Goal: Task Accomplishment & Management: Use online tool/utility

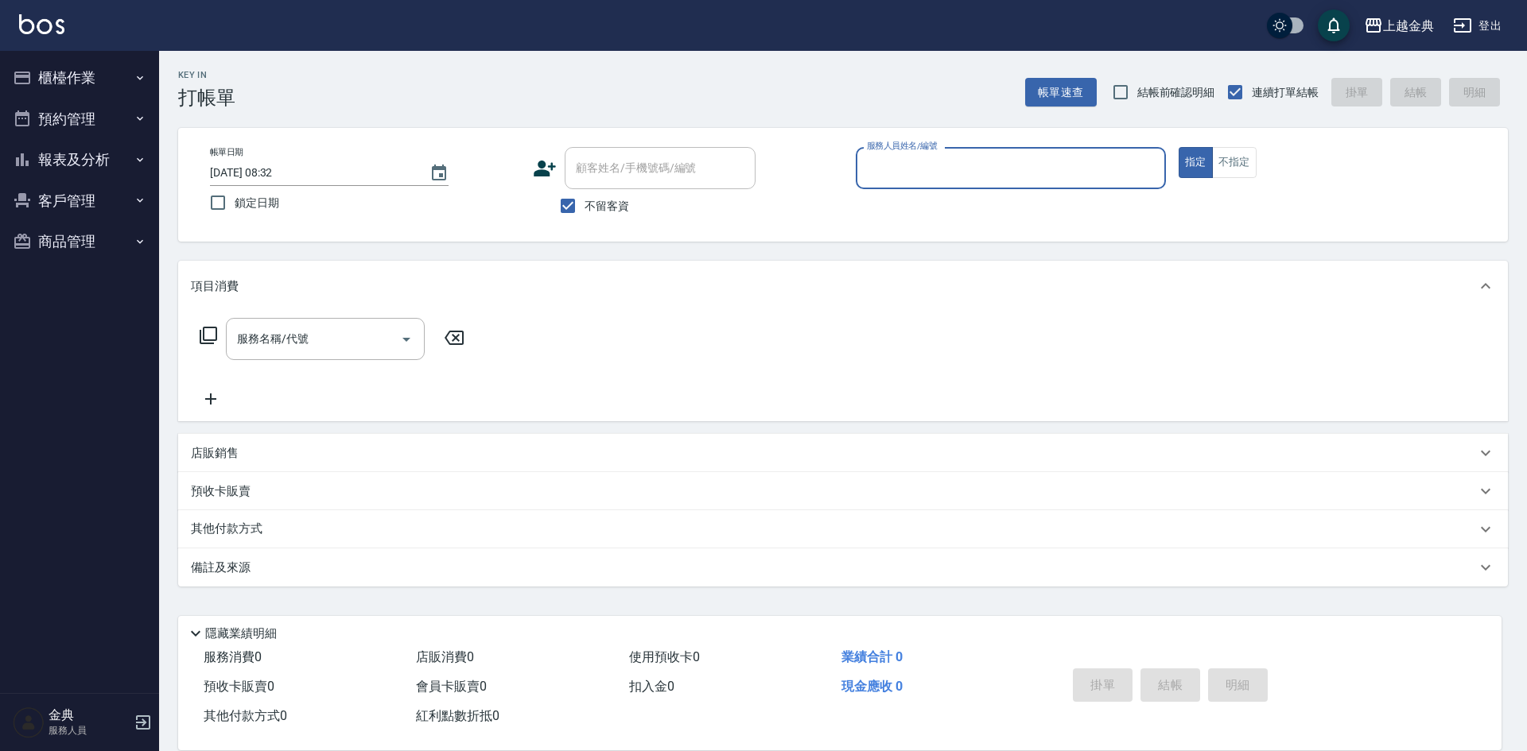
click at [104, 67] on button "櫃檯作業" at bounding box center [79, 77] width 146 height 41
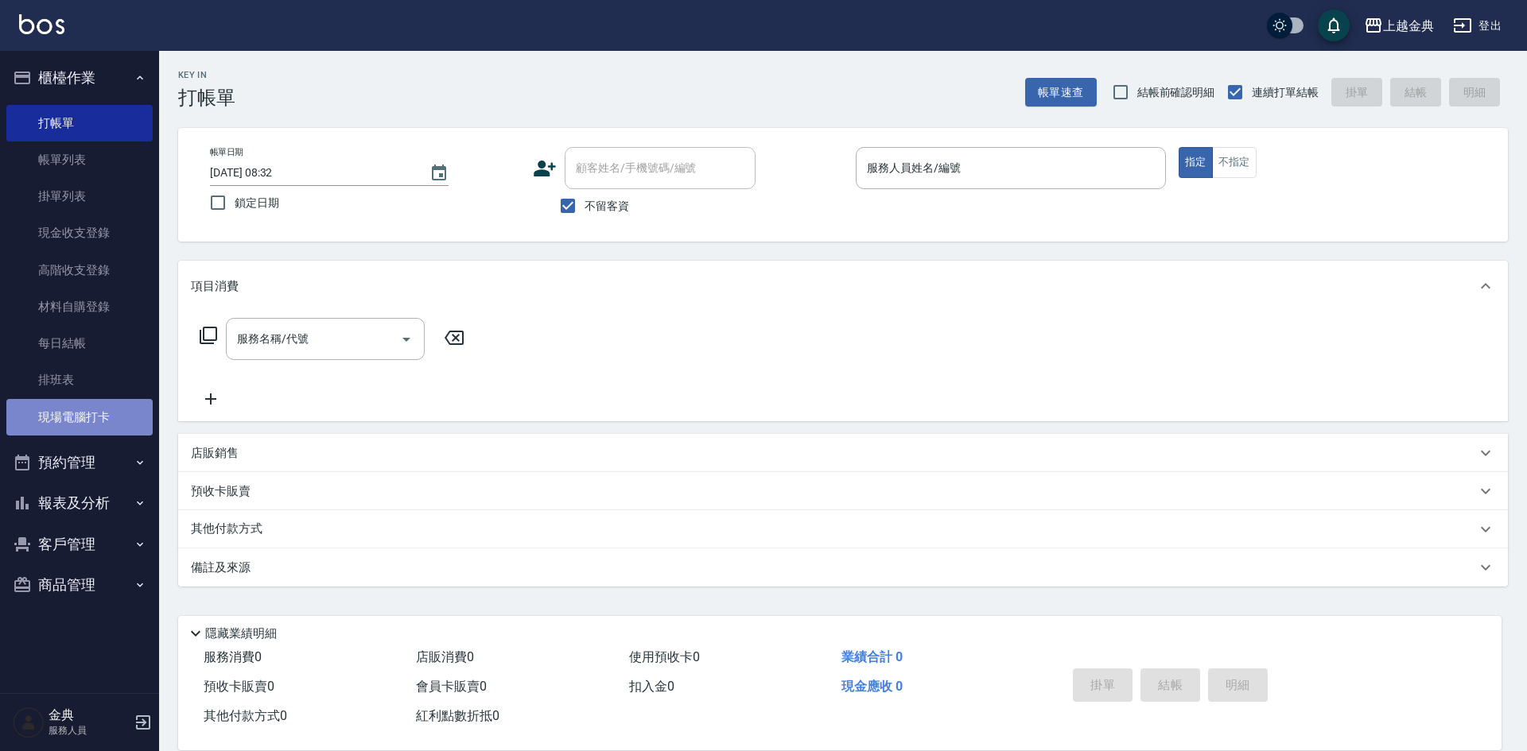
click at [77, 421] on link "現場電腦打卡" at bounding box center [79, 417] width 146 height 37
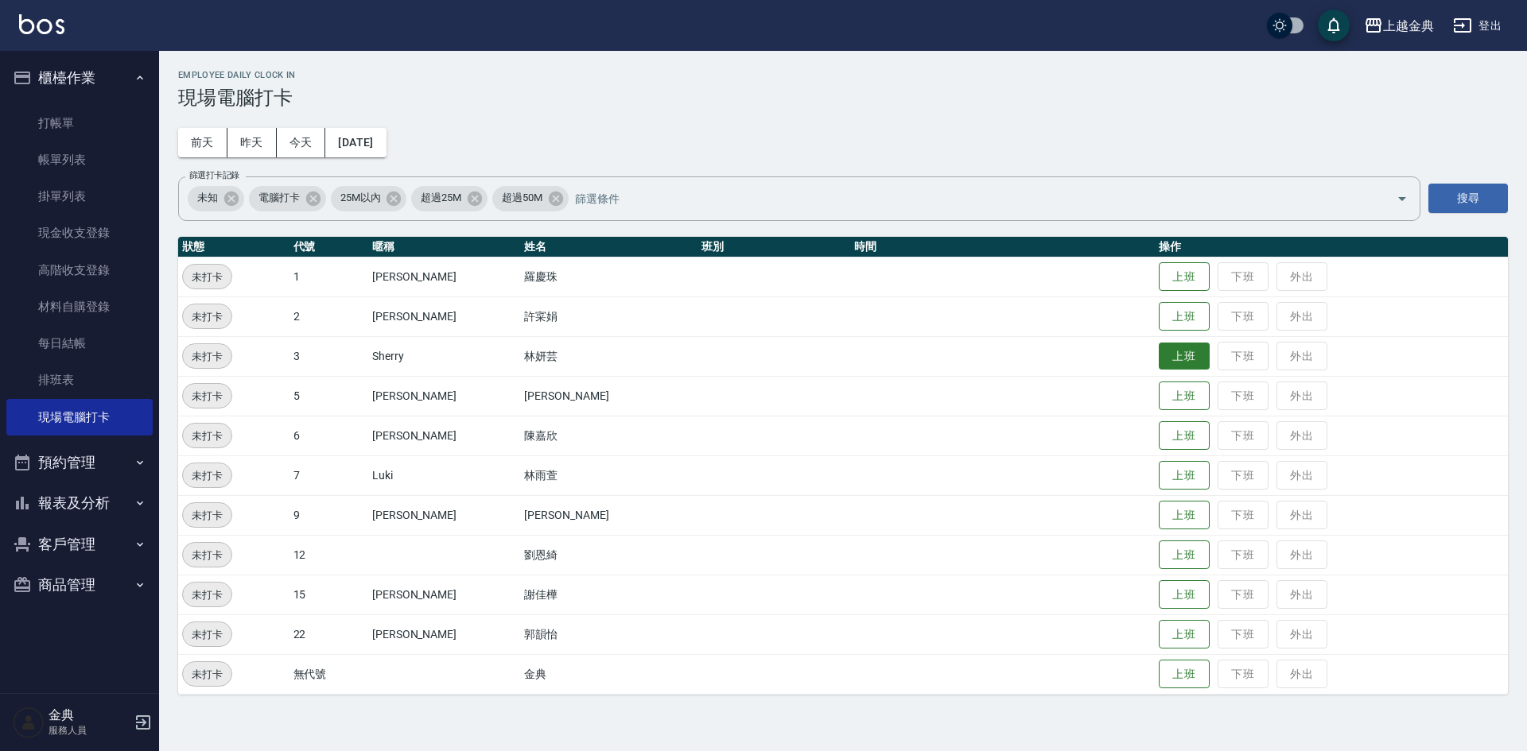
click at [1159, 359] on button "上班" at bounding box center [1184, 357] width 51 height 28
drag, startPoint x: 1151, startPoint y: 359, endPoint x: 1205, endPoint y: 425, distance: 85.9
drag, startPoint x: 1205, startPoint y: 425, endPoint x: 304, endPoint y: 145, distance: 944.4
click at [304, 145] on button "今天" at bounding box center [301, 142] width 49 height 29
click at [1159, 518] on button "上班" at bounding box center [1184, 516] width 51 height 28
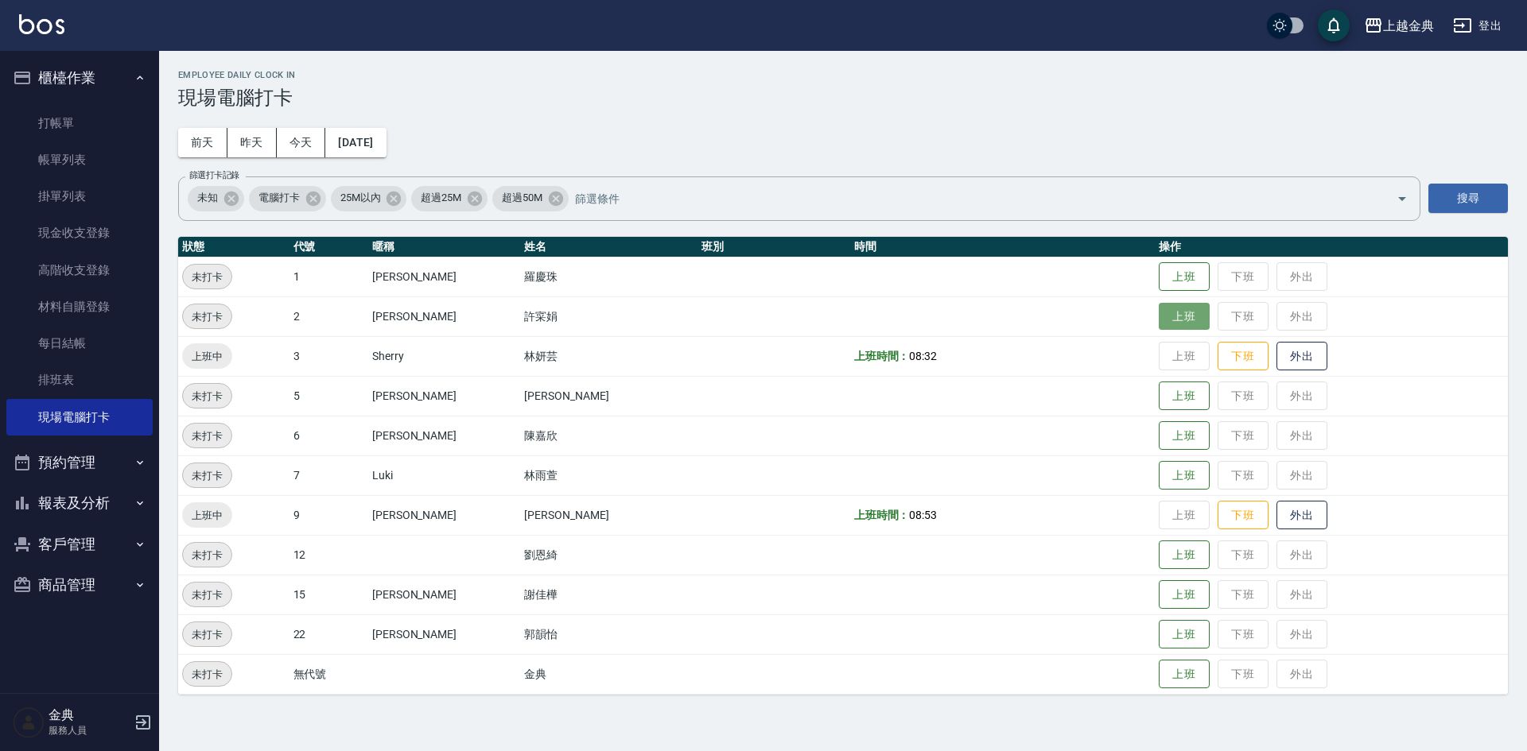
click at [1159, 326] on button "上班" at bounding box center [1184, 317] width 51 height 28
click at [1166, 631] on button "上班" at bounding box center [1184, 635] width 51 height 28
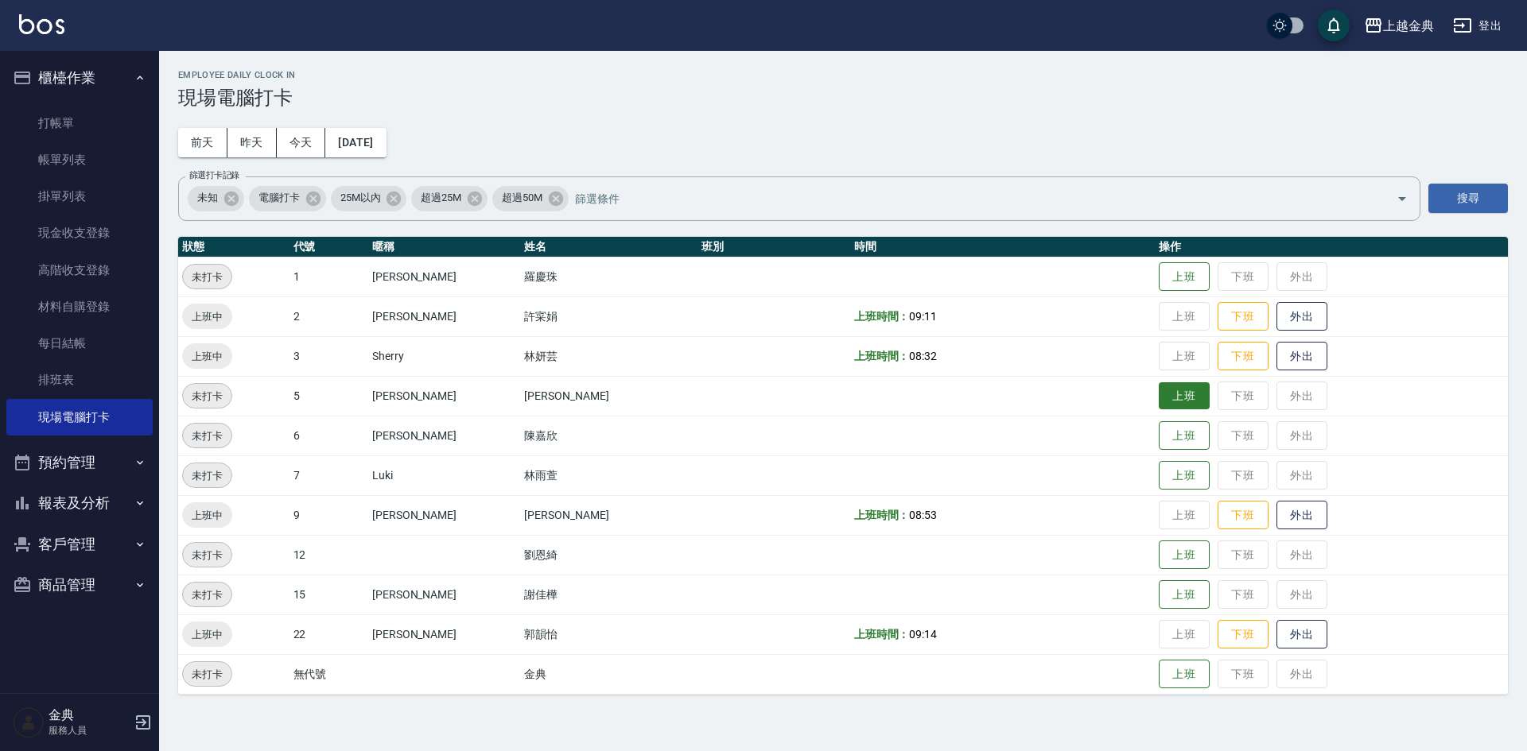
click at [1159, 394] on button "上班" at bounding box center [1184, 396] width 51 height 28
click at [1159, 557] on button "上班" at bounding box center [1184, 556] width 51 height 28
